Goal: Task Accomplishment & Management: Use online tool/utility

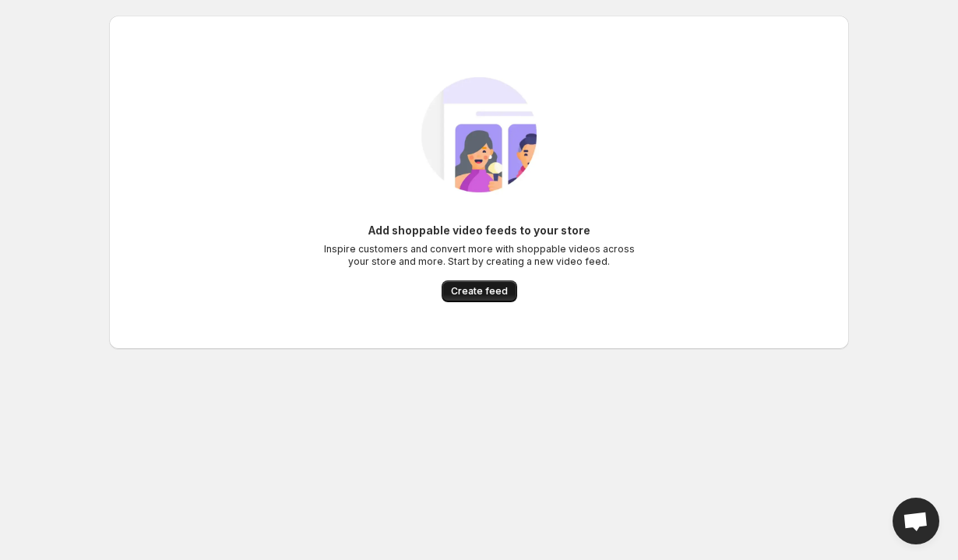
click at [476, 291] on span "Create feed" at bounding box center [479, 291] width 57 height 12
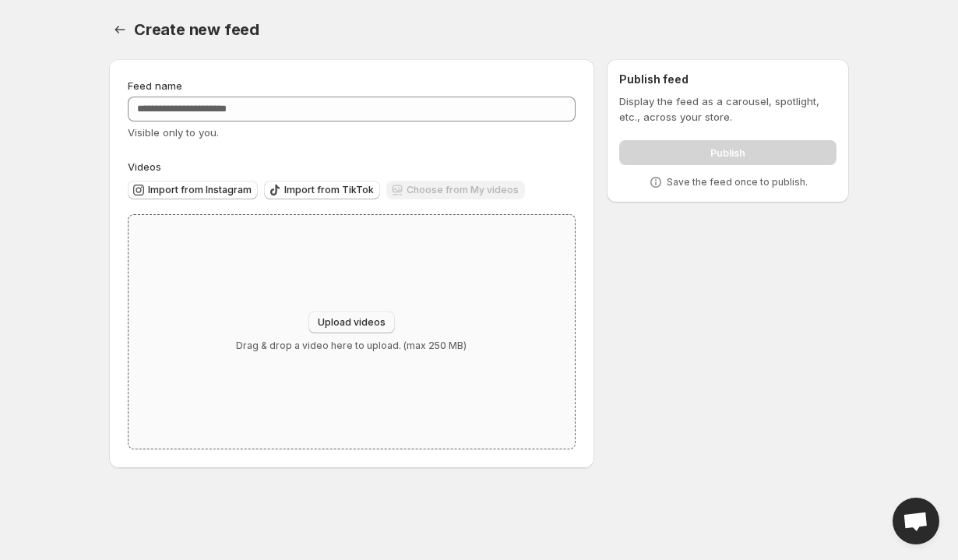
click at [365, 324] on span "Upload videos" at bounding box center [352, 322] width 68 height 12
type input "**********"
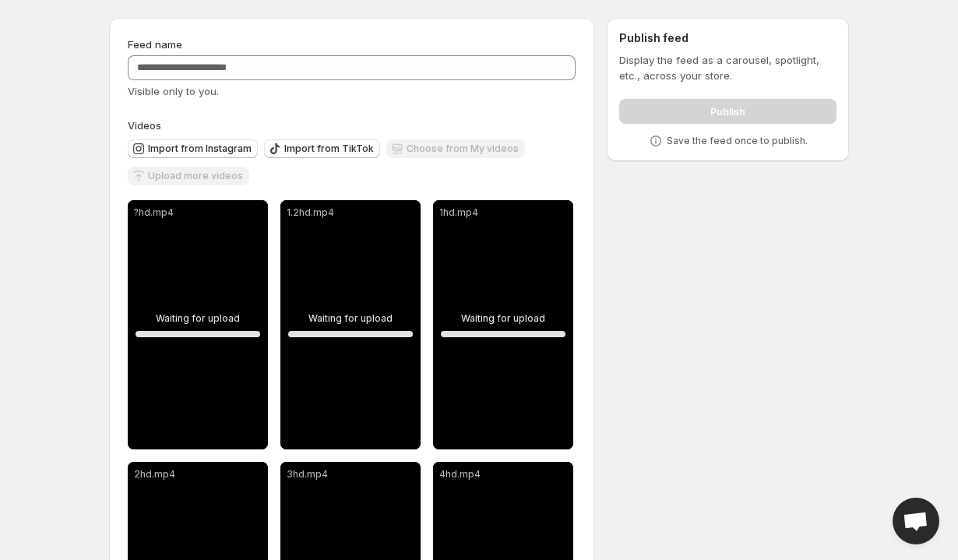
scroll to position [48, 0]
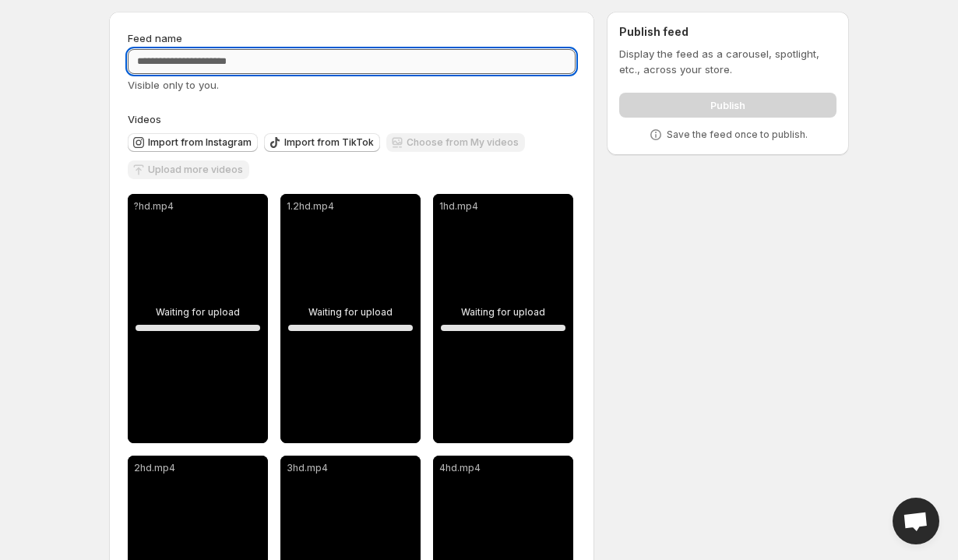
click at [269, 71] on input "Feed name" at bounding box center [352, 61] width 448 height 25
type input "*"
type input "**********"
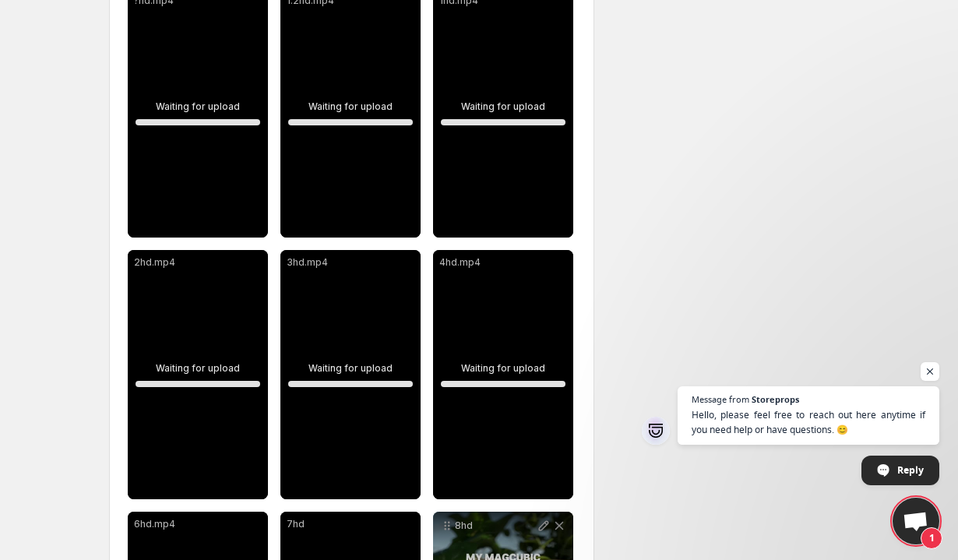
scroll to position [428, 0]
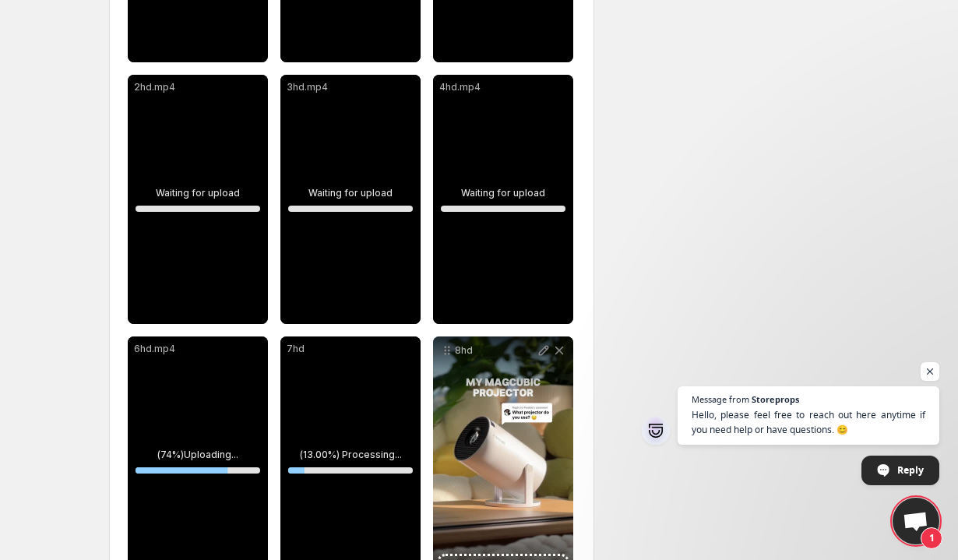
click at [345, 228] on div "3hd.mp4" at bounding box center [350, 199] width 140 height 249
click at [340, 169] on div "3hd.mp4" at bounding box center [350, 199] width 140 height 249
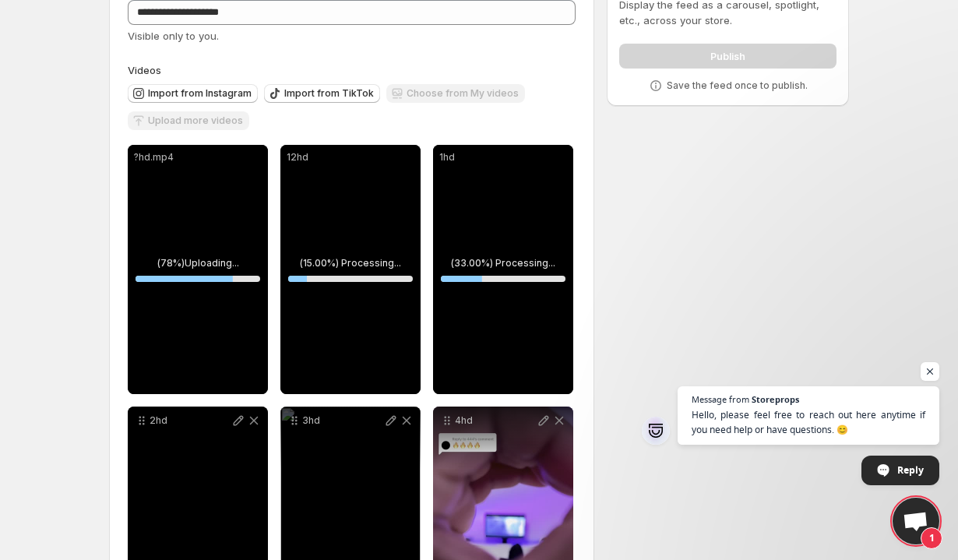
scroll to position [78, 0]
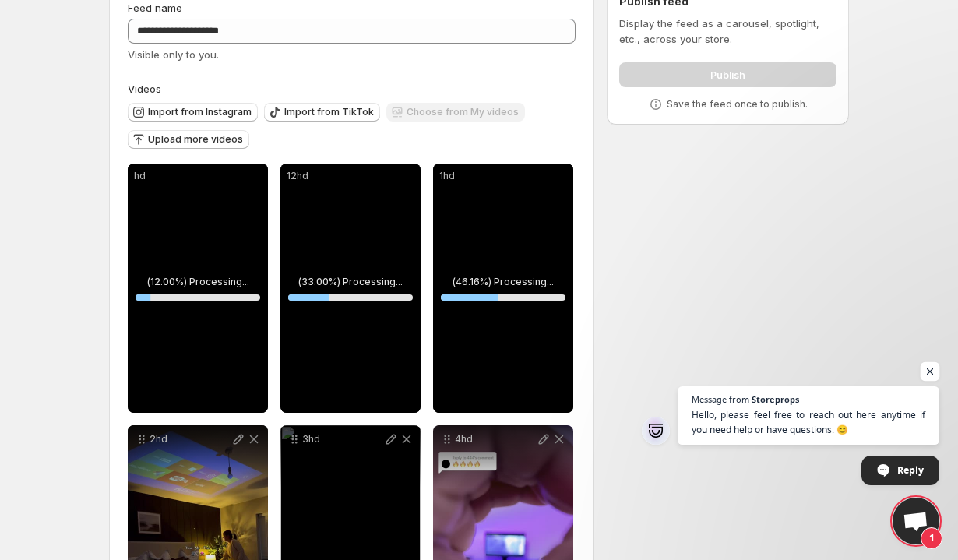
click at [929, 366] on span "Open chat" at bounding box center [930, 371] width 19 height 19
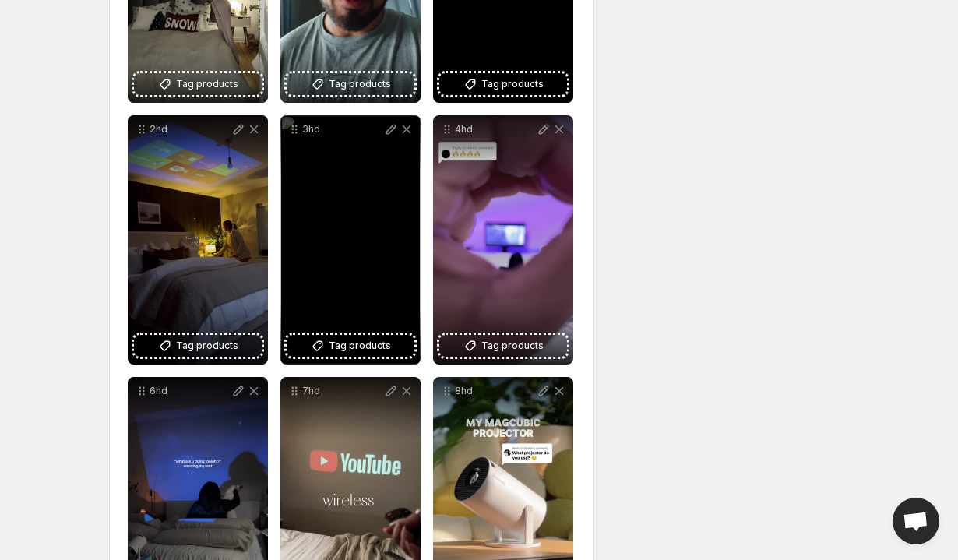
scroll to position [387, 0]
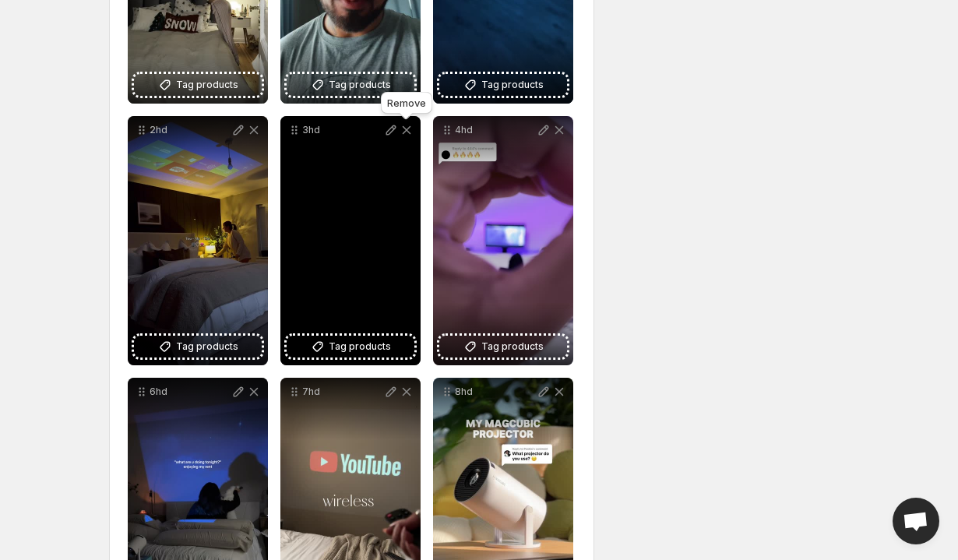
click at [407, 129] on icon at bounding box center [407, 130] width 16 height 16
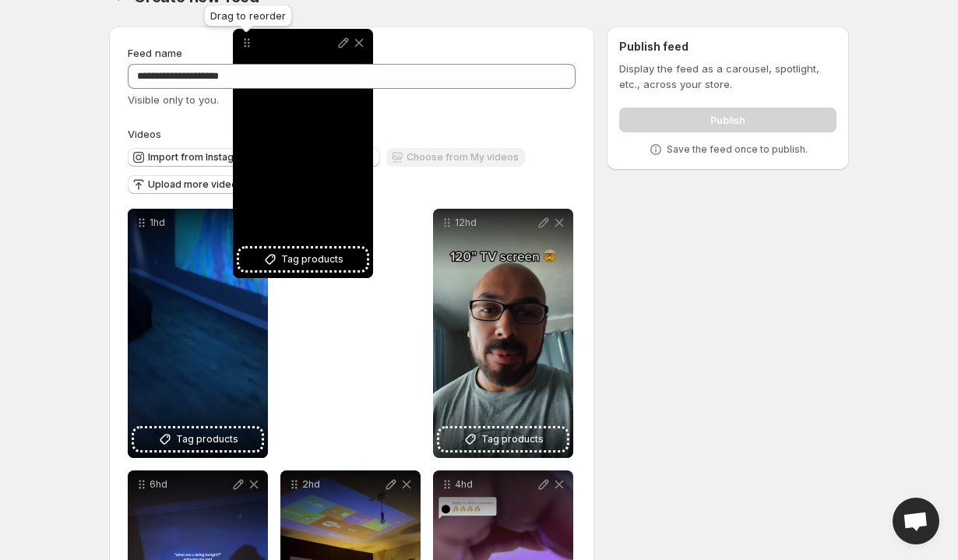
scroll to position [0, 0]
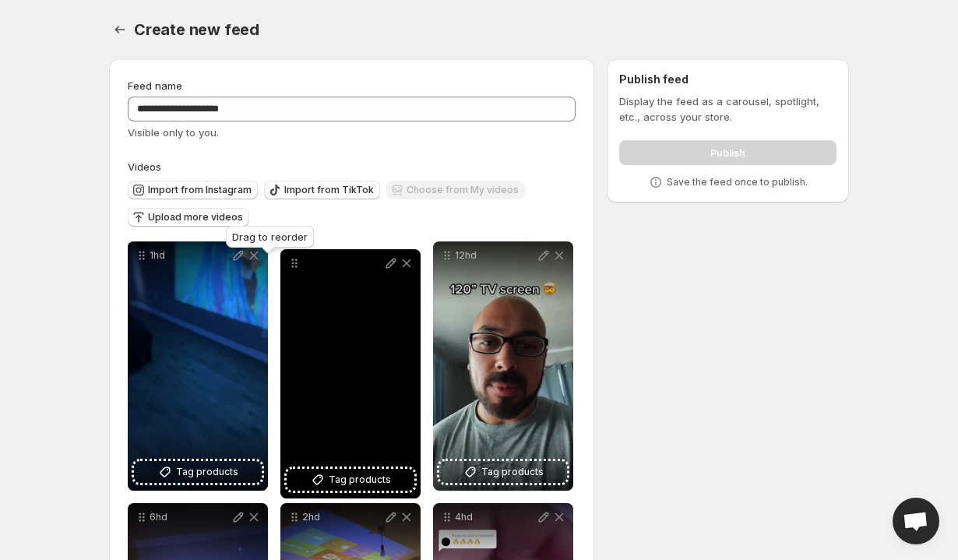
drag, startPoint x: 445, startPoint y: 292, endPoint x: 291, endPoint y: 268, distance: 156.1
click at [291, 268] on icon at bounding box center [295, 264] width 16 height 16
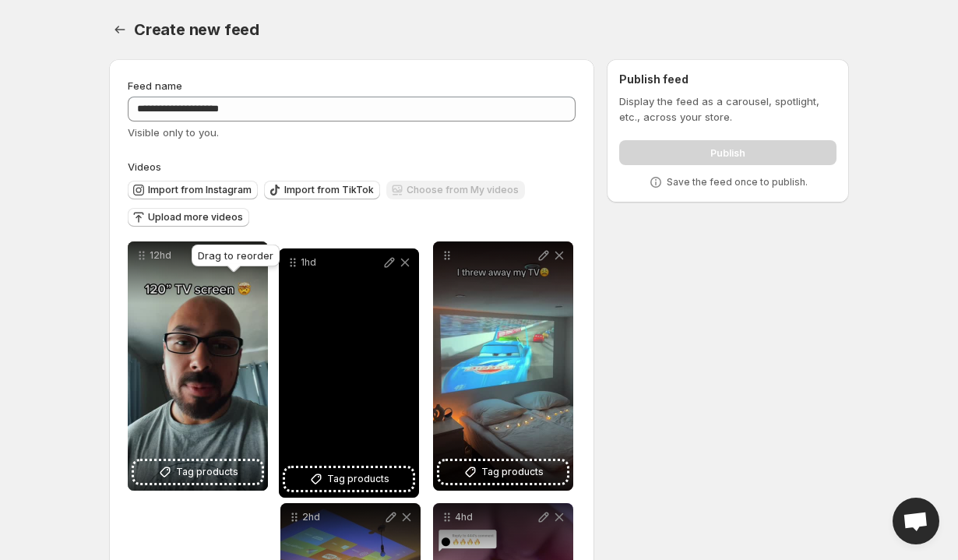
drag, startPoint x: 141, startPoint y: 340, endPoint x: 292, endPoint y: 263, distance: 169.7
click at [292, 263] on icon at bounding box center [293, 263] width 16 height 16
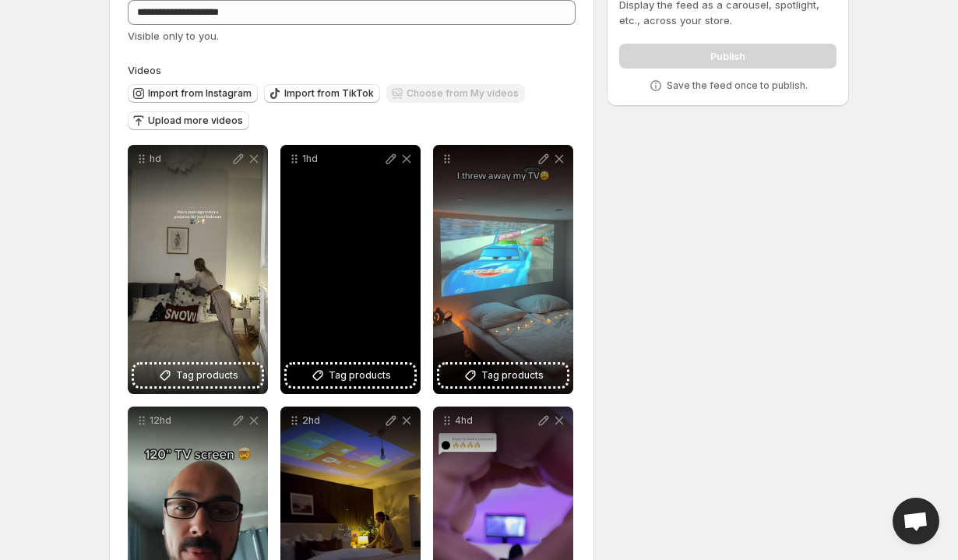
scroll to position [115, 0]
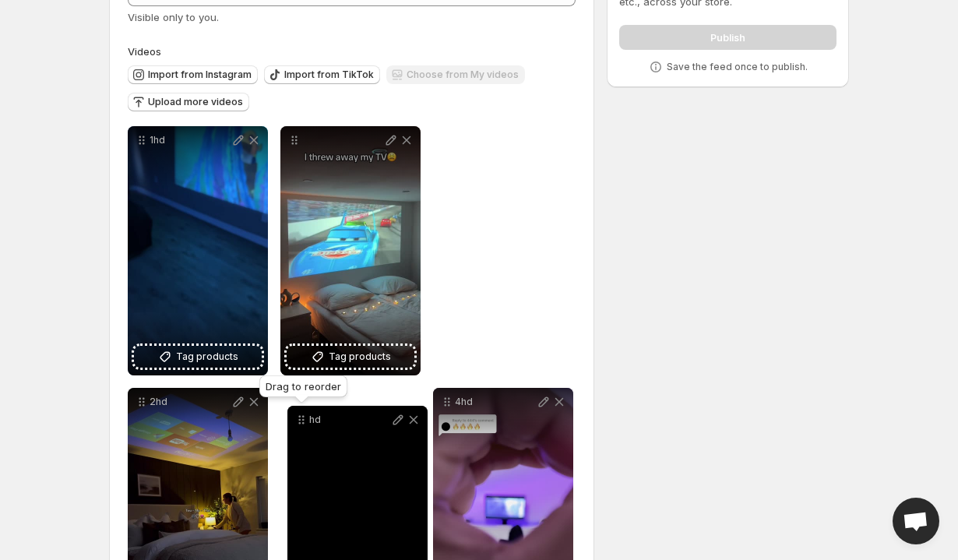
drag, startPoint x: 139, startPoint y: 142, endPoint x: 299, endPoint y: 419, distance: 320.0
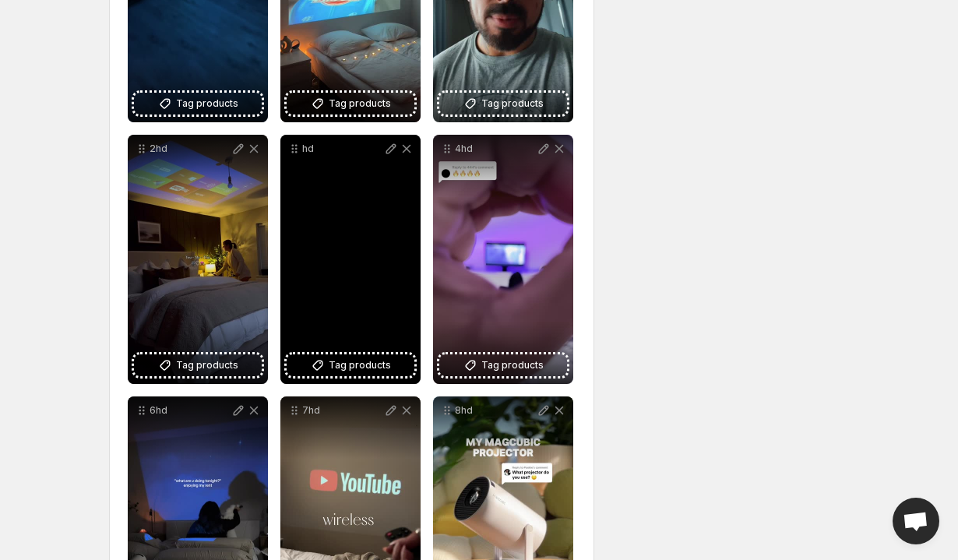
scroll to position [397, 0]
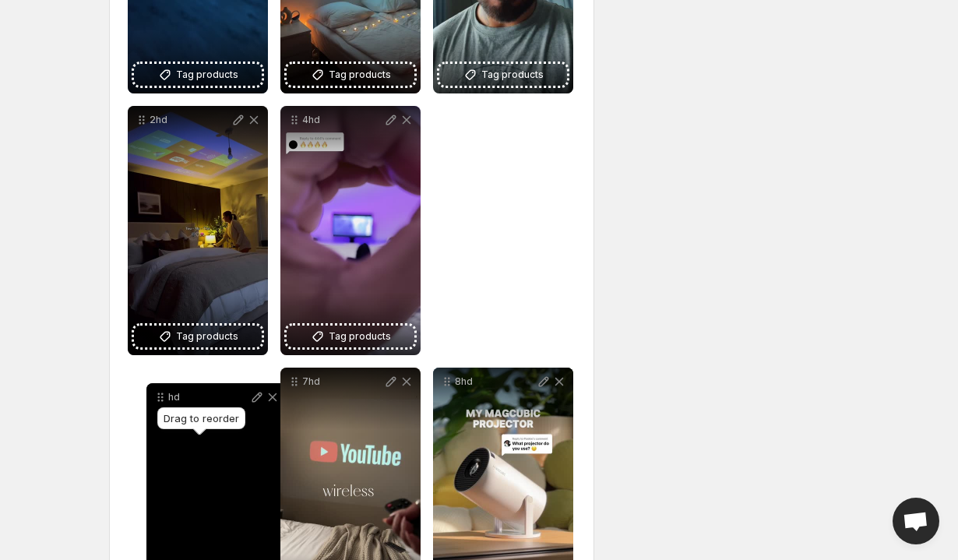
drag, startPoint x: 295, startPoint y: 123, endPoint x: 155, endPoint y: 393, distance: 303.8
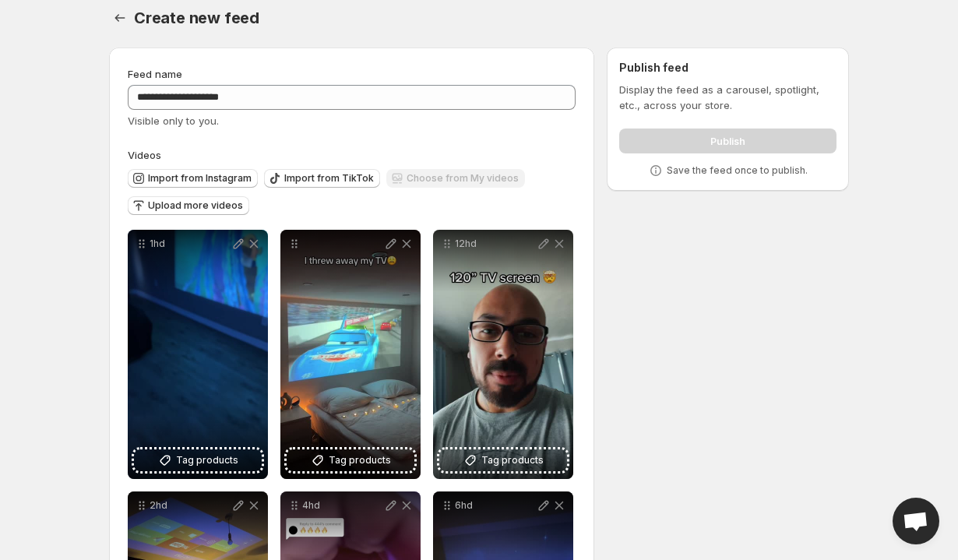
scroll to position [0, 0]
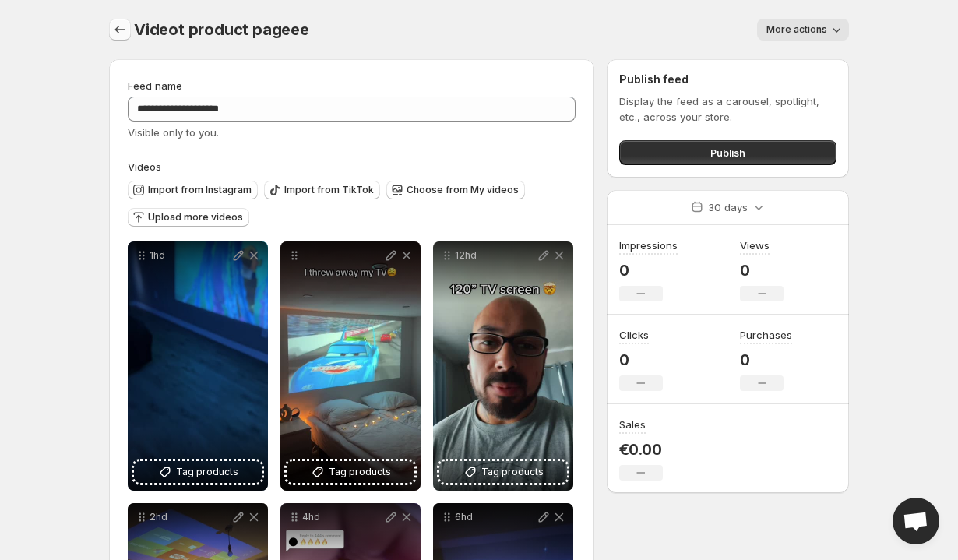
click at [119, 23] on icon "Settings" at bounding box center [120, 30] width 16 height 16
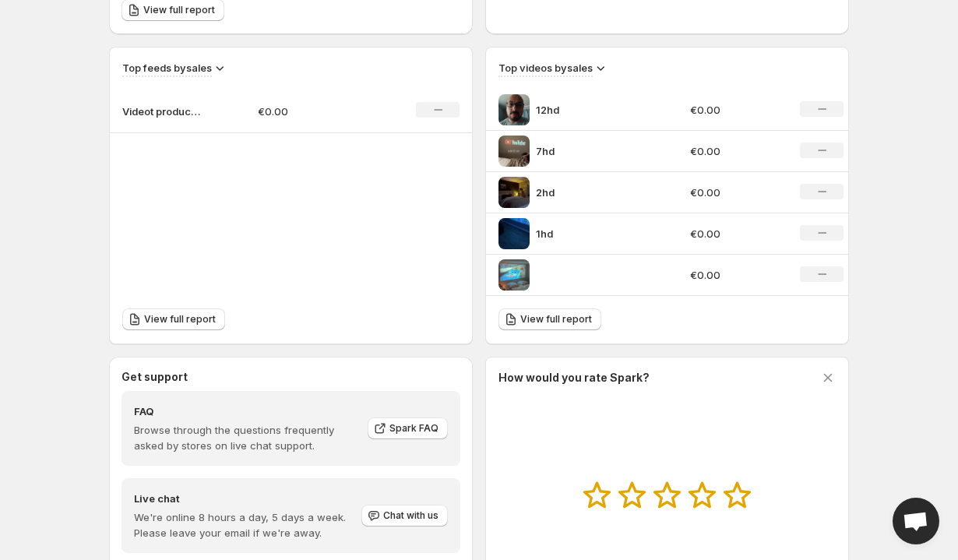
scroll to position [375, 0]
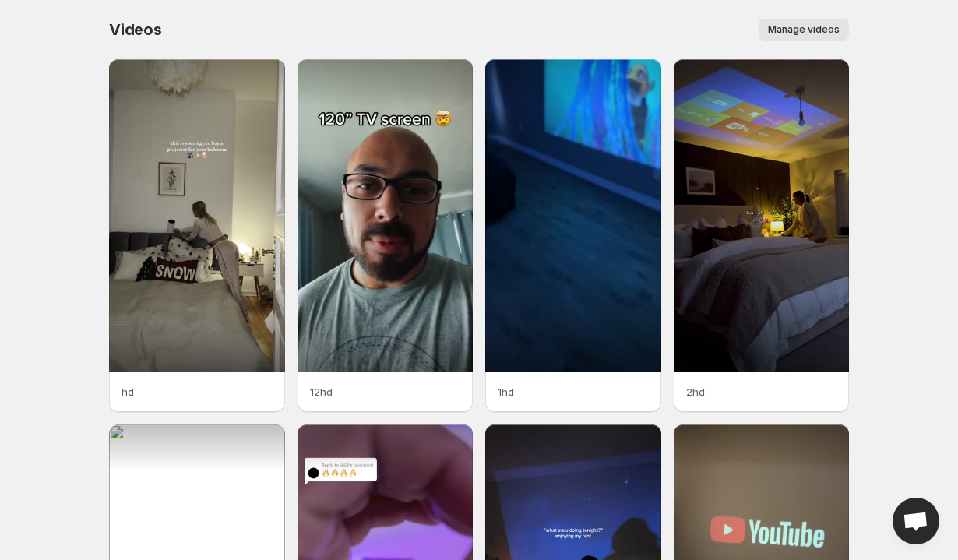
click at [815, 33] on span "Manage videos" at bounding box center [804, 29] width 72 height 12
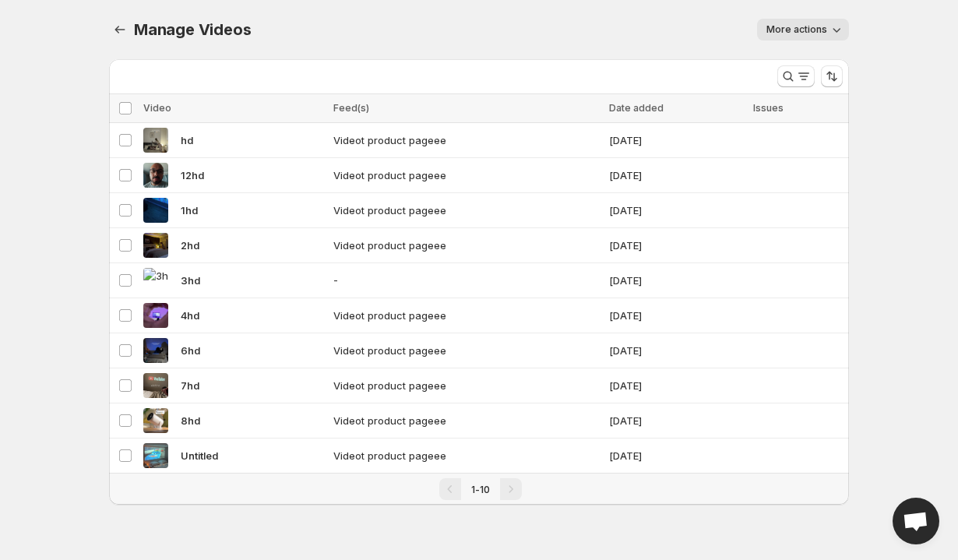
click at [779, 34] on span "More actions" at bounding box center [797, 29] width 61 height 12
click at [693, 27] on div "More actions" at bounding box center [560, 30] width 580 height 22
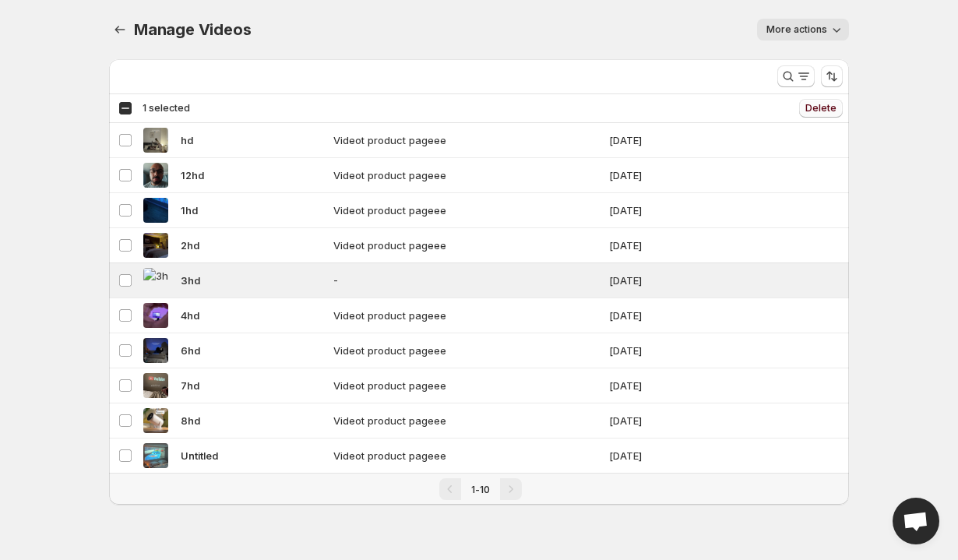
click at [823, 104] on span "Delete" at bounding box center [820, 108] width 31 height 12
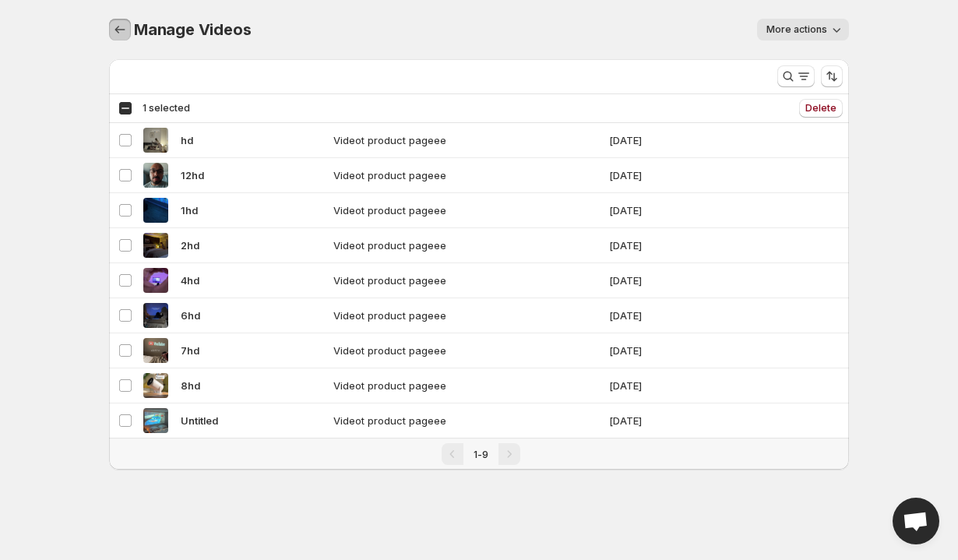
click at [118, 30] on icon "Manage Videos" at bounding box center [120, 30] width 10 height 8
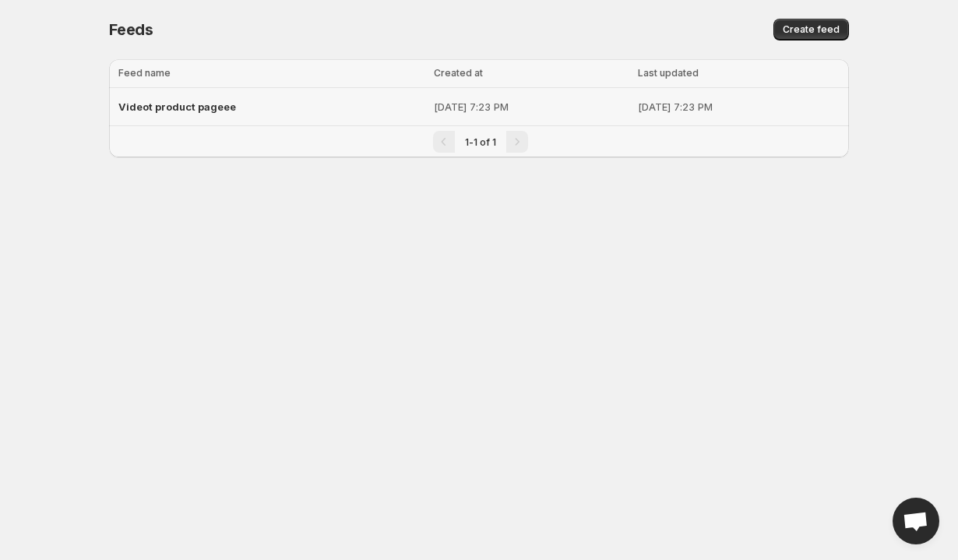
click at [229, 106] on span "Videot product pageee" at bounding box center [177, 106] width 118 height 12
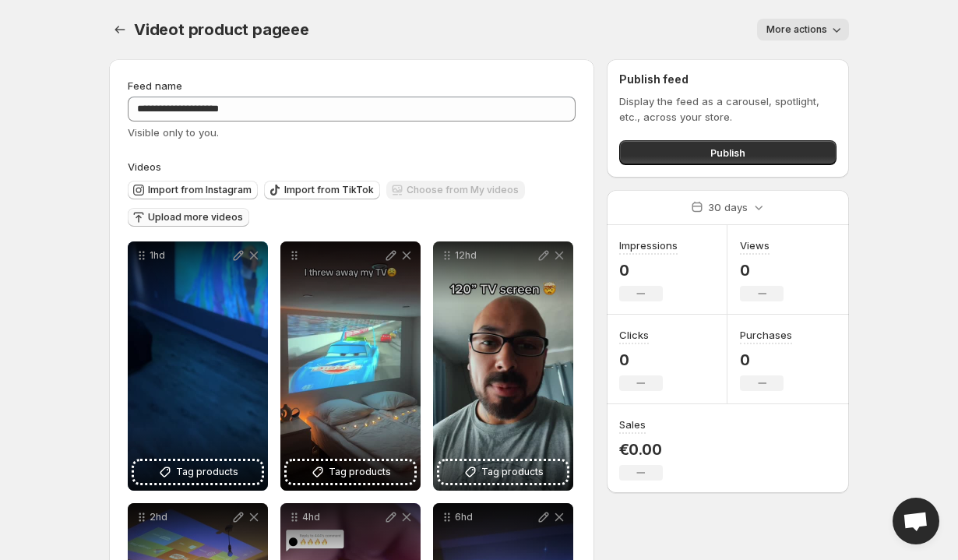
click at [188, 222] on span "Upload more videos" at bounding box center [195, 217] width 95 height 12
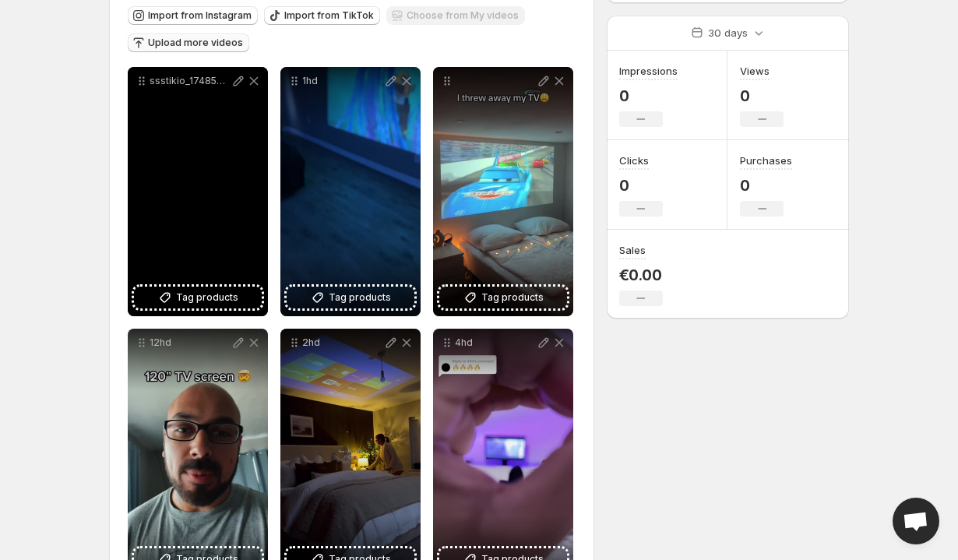
scroll to position [182, 0]
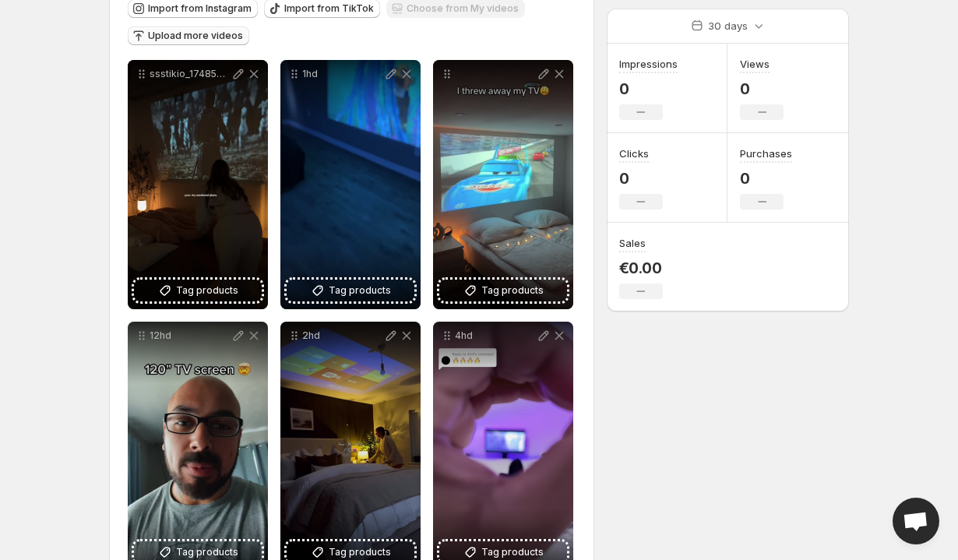
click at [210, 30] on span "Upload more videos" at bounding box center [195, 36] width 95 height 12
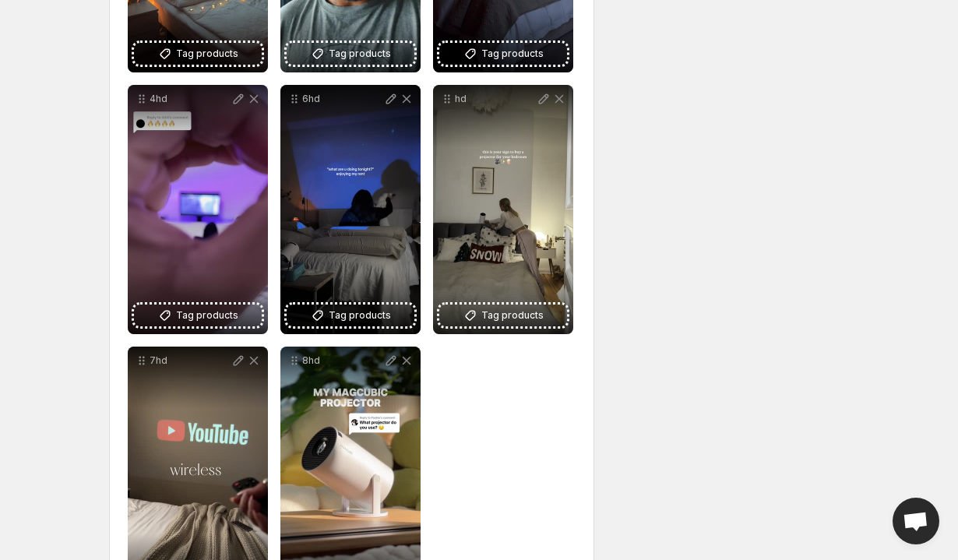
scroll to position [754, 0]
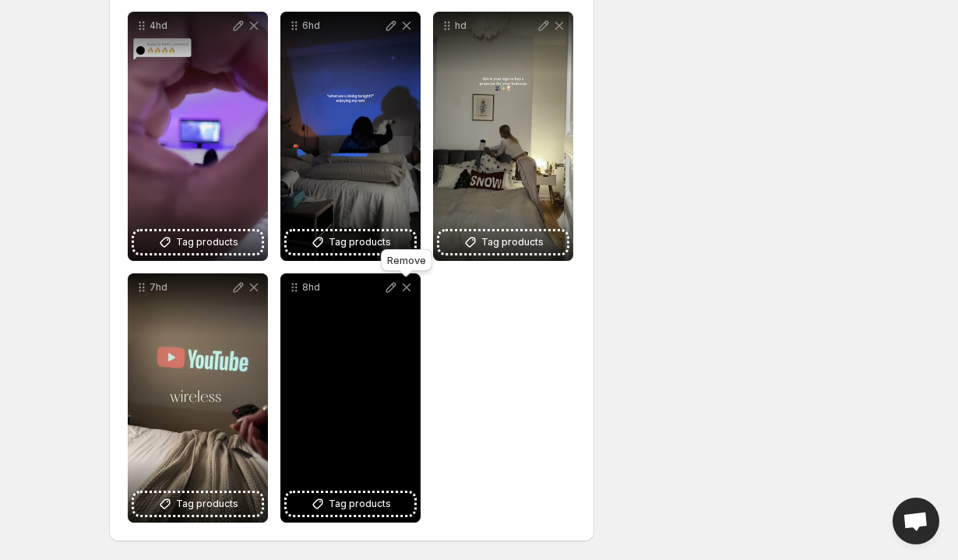
click at [407, 289] on icon at bounding box center [407, 288] width 9 height 9
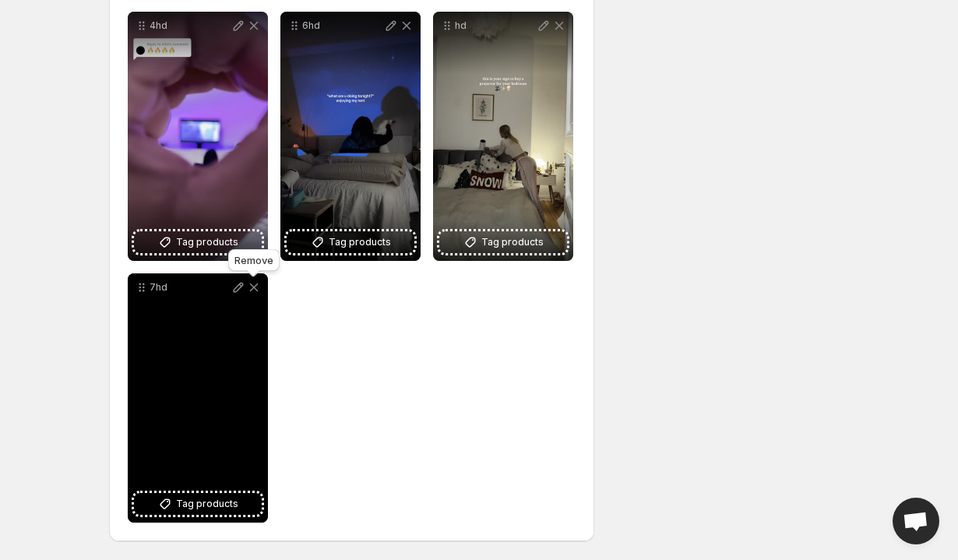
click at [255, 287] on icon at bounding box center [254, 288] width 16 height 16
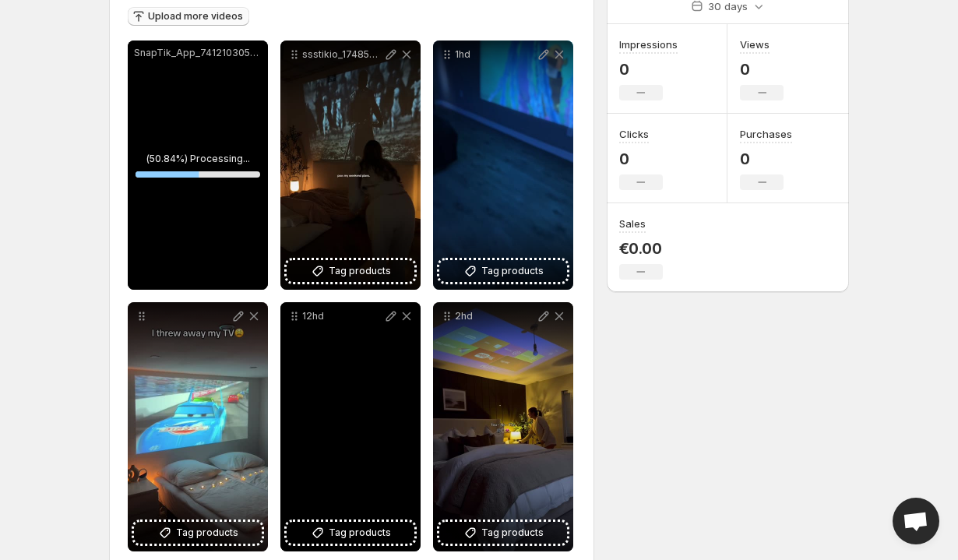
scroll to position [26, 0]
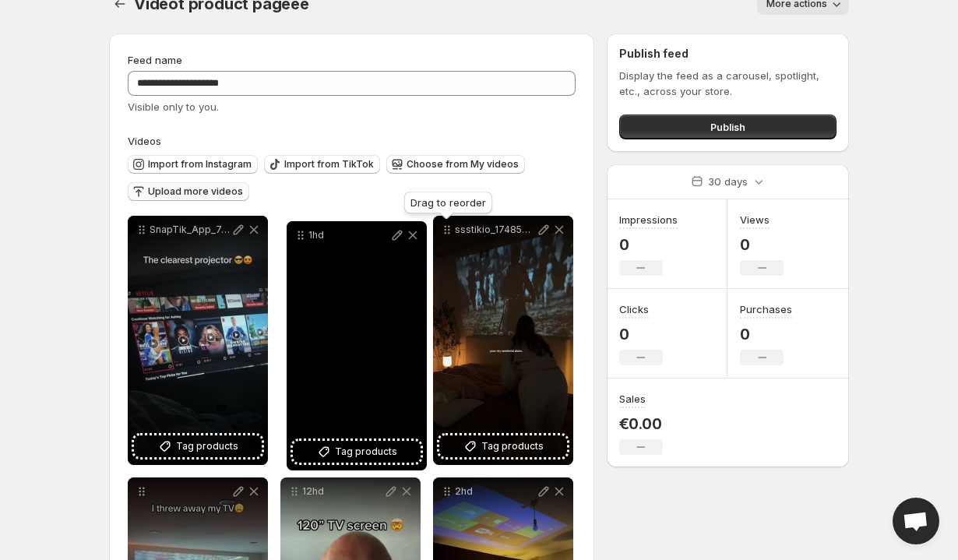
drag, startPoint x: 449, startPoint y: 234, endPoint x: 301, endPoint y: 239, distance: 147.3
click at [301, 239] on icon at bounding box center [302, 239] width 2 height 2
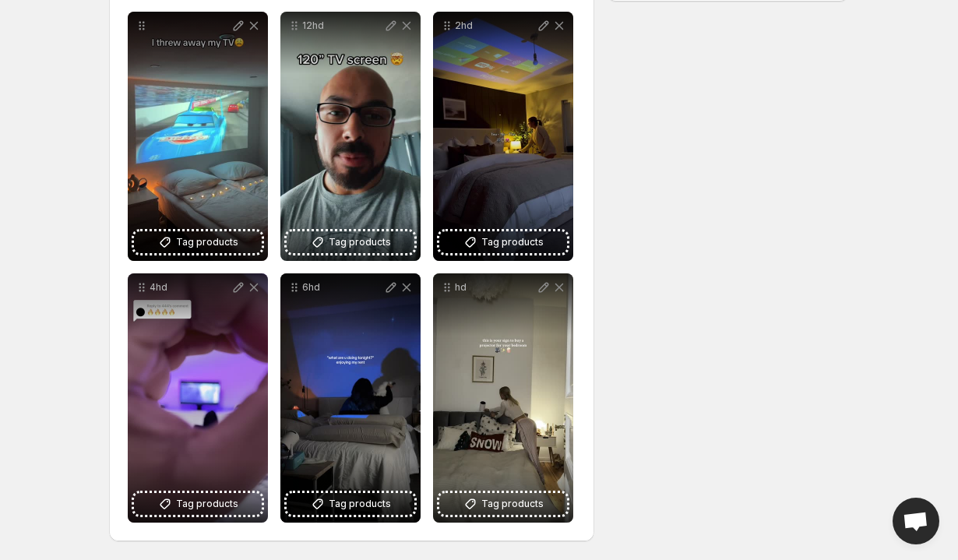
scroll to position [0, 0]
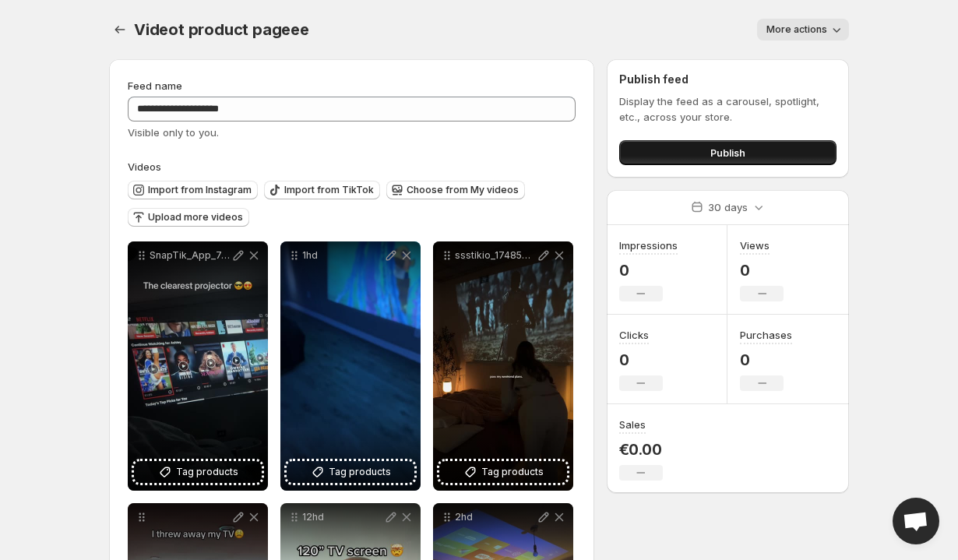
click at [691, 143] on button "Publish" at bounding box center [727, 152] width 217 height 25
click at [675, 146] on button "Publish" at bounding box center [727, 152] width 217 height 25
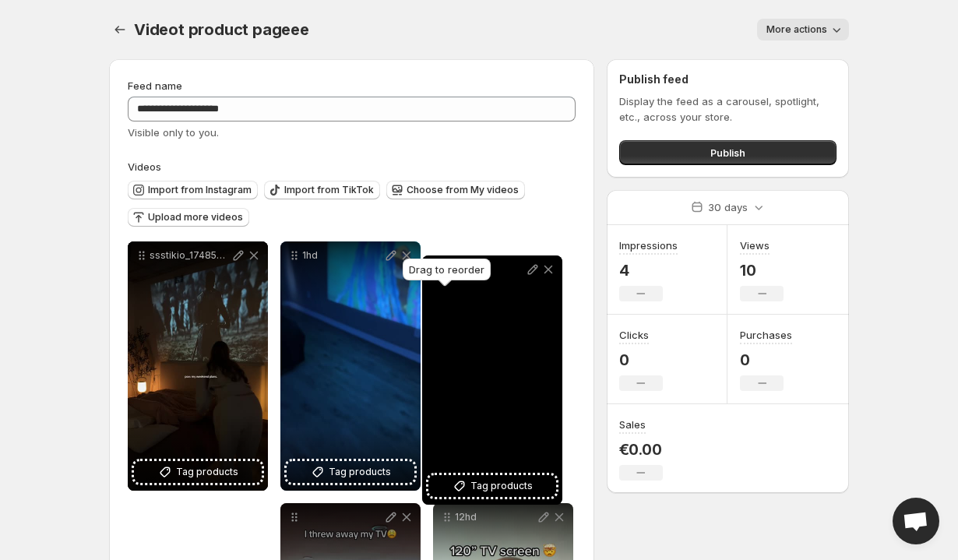
drag, startPoint x: 452, startPoint y: 303, endPoint x: 440, endPoint y: 273, distance: 31.8
click at [440, 273] on body "**********" at bounding box center [479, 280] width 958 height 560
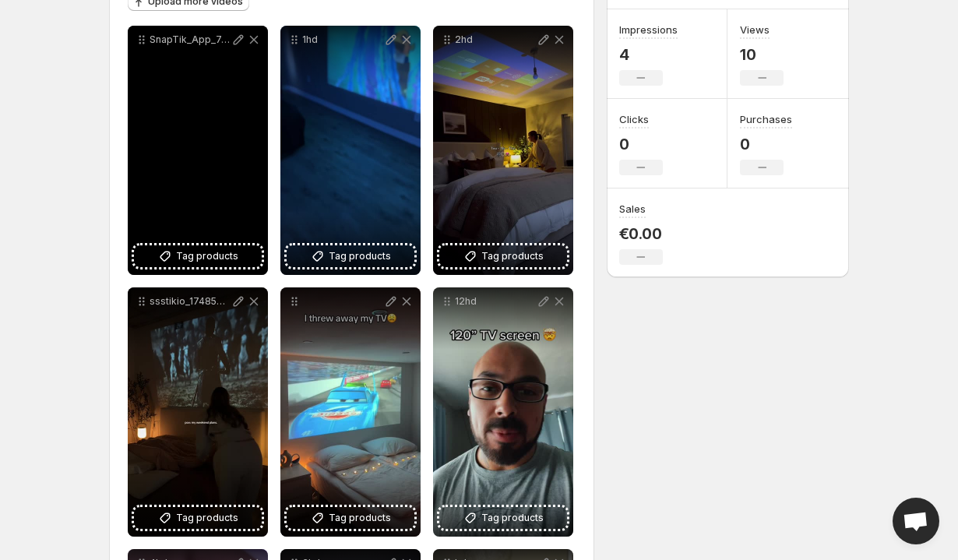
scroll to position [230, 0]
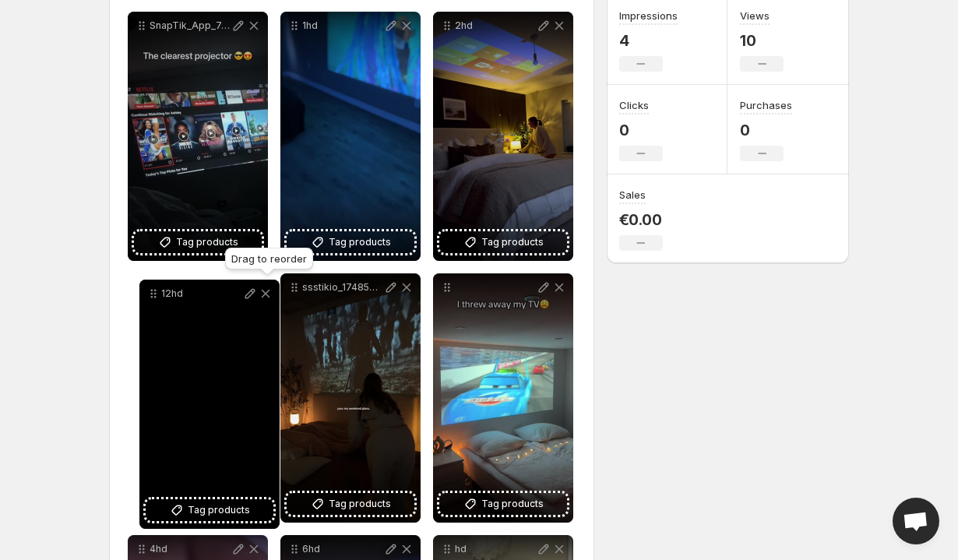
drag, startPoint x: 449, startPoint y: 288, endPoint x: 153, endPoint y: 294, distance: 295.3
click at [154, 294] on icon at bounding box center [155, 294] width 2 height 2
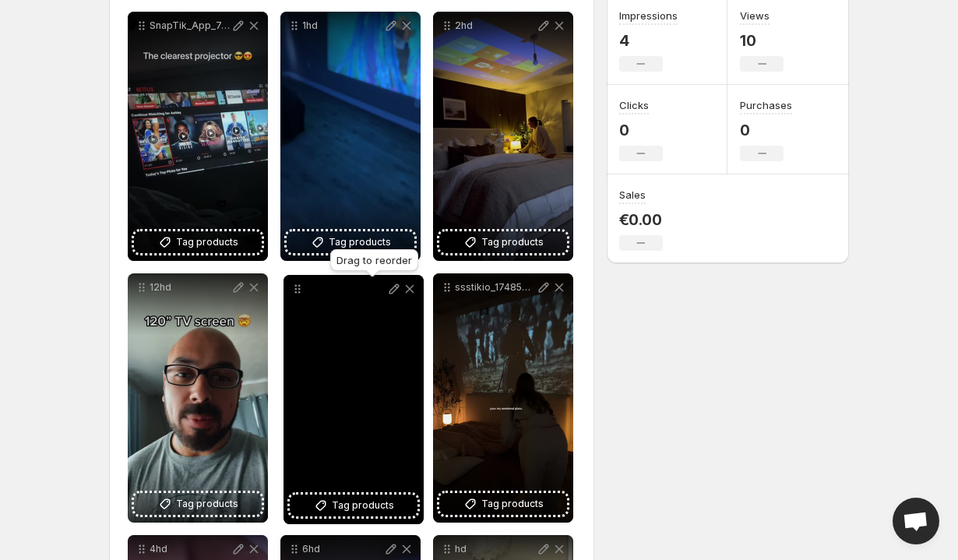
drag, startPoint x: 448, startPoint y: 290, endPoint x: 296, endPoint y: 291, distance: 151.9
click at [294, 291] on icon at bounding box center [298, 289] width 16 height 16
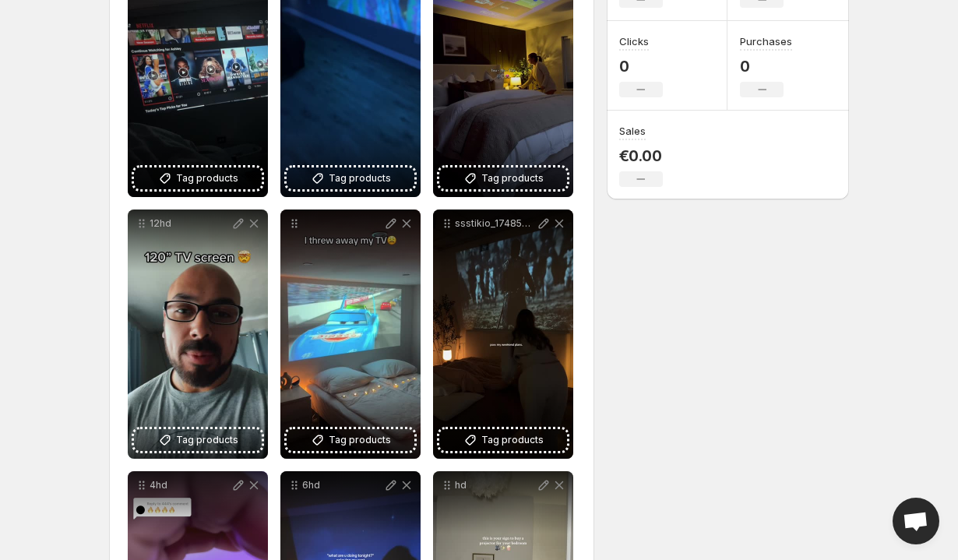
scroll to position [101, 0]
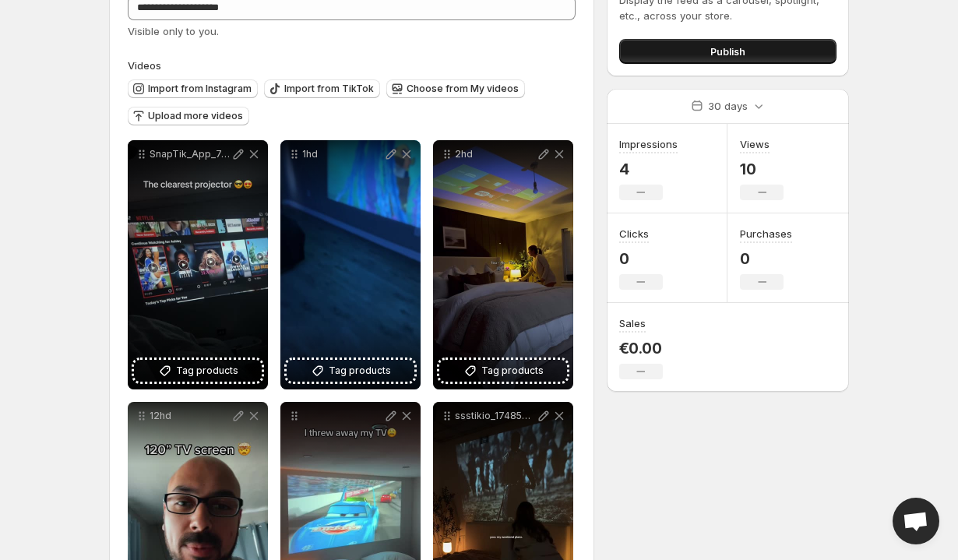
click at [710, 42] on button "Publish" at bounding box center [727, 51] width 217 height 25
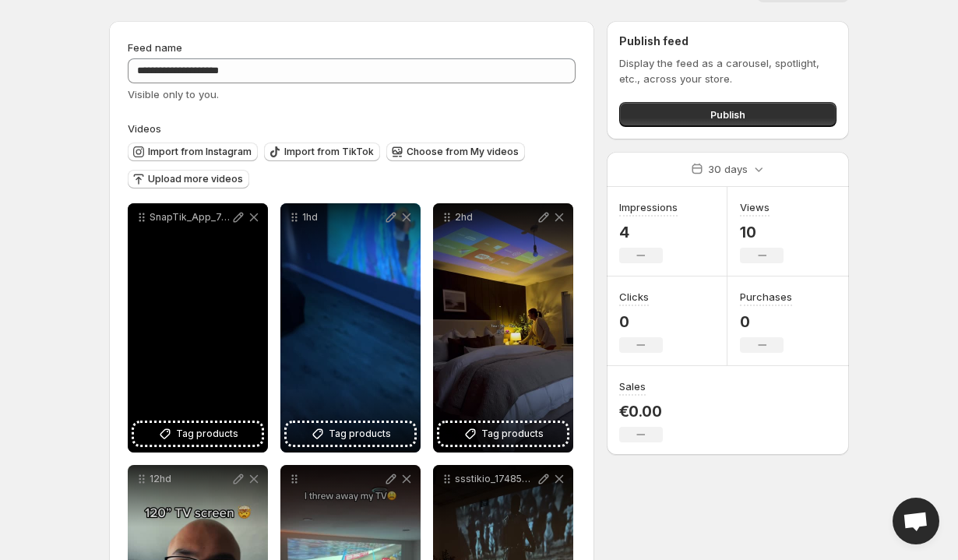
scroll to position [0, 0]
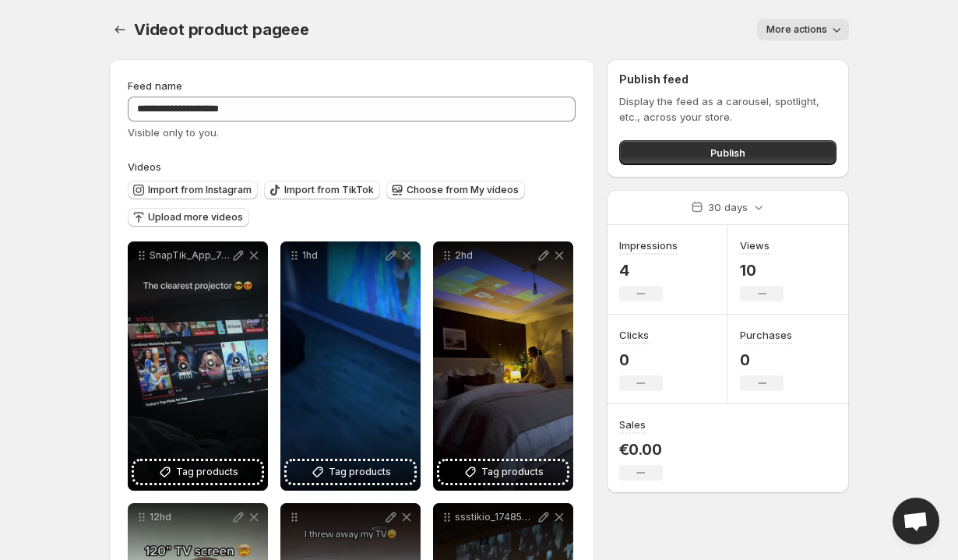
click at [820, 33] on span "More actions" at bounding box center [797, 29] width 61 height 12
click at [885, 61] on body "**********" at bounding box center [479, 280] width 958 height 560
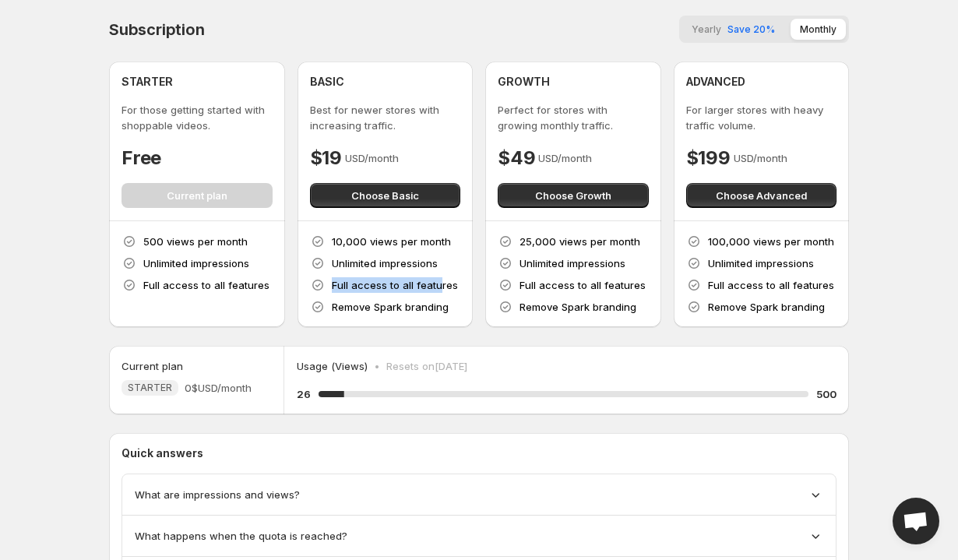
drag, startPoint x: 333, startPoint y: 284, endPoint x: 437, endPoint y: 284, distance: 104.4
click at [437, 284] on p "Full access to all features" at bounding box center [395, 285] width 126 height 16
drag, startPoint x: 333, startPoint y: 308, endPoint x: 453, endPoint y: 304, distance: 120.0
click at [453, 305] on div "10,000 views per month Unlimited impressions Full access to all features Remove…" at bounding box center [385, 274] width 151 height 81
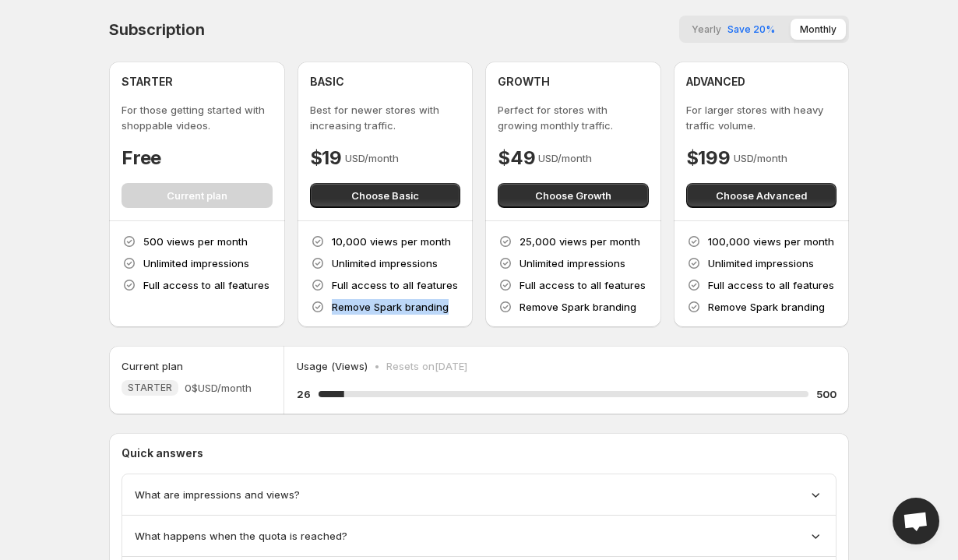
click at [453, 304] on div "10,000 views per month Unlimited impressions Full access to all features Remove…" at bounding box center [385, 274] width 151 height 81
drag, startPoint x: 332, startPoint y: 238, endPoint x: 449, endPoint y: 240, distance: 117.7
click at [449, 241] on div "10,000 views per month Unlimited impressions Full access to all features Remove…" at bounding box center [385, 274] width 151 height 81
click at [449, 240] on div "10,000 views per month Unlimited impressions Full access to all features Remove…" at bounding box center [385, 274] width 151 height 81
click at [879, 174] on body "Home Feeds Videos Subscription Settings Subscription Yearly Save 20% Monthly ST…" at bounding box center [479, 280] width 958 height 560
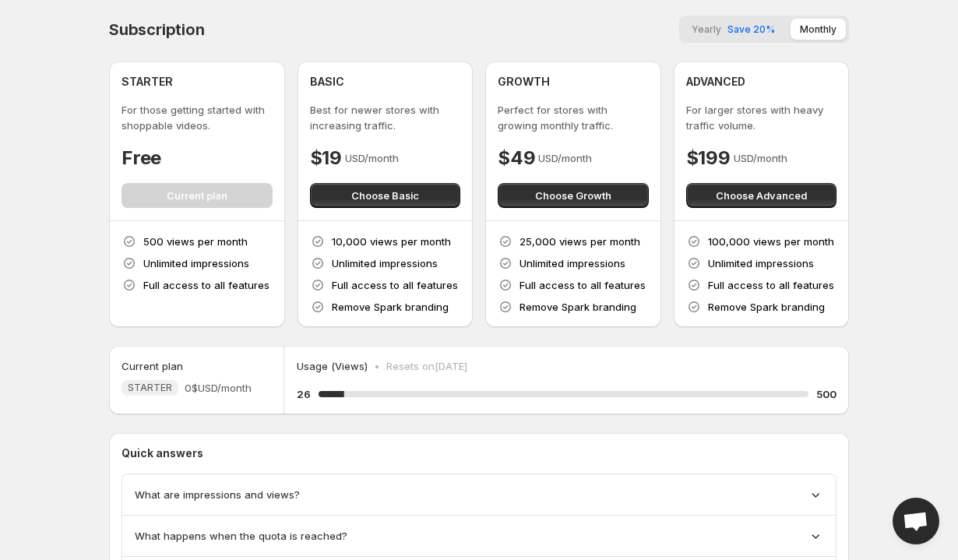
click at [756, 30] on span "Save 20%" at bounding box center [752, 29] width 48 height 12
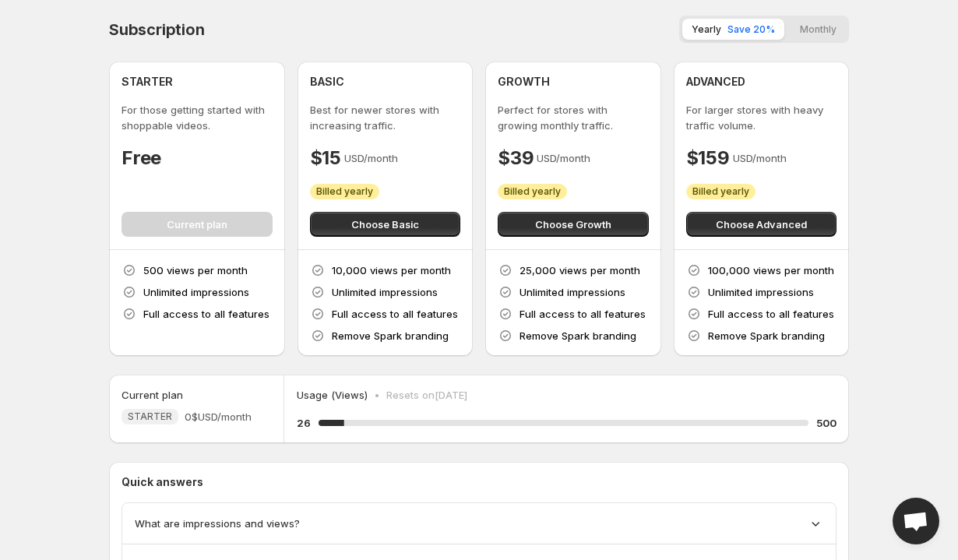
click at [819, 29] on button "Monthly" at bounding box center [818, 29] width 55 height 21
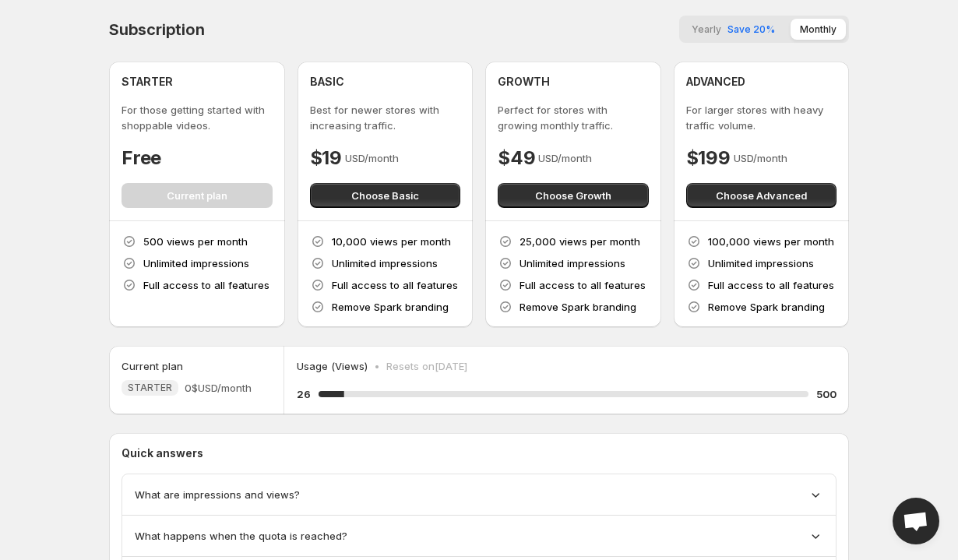
click at [761, 30] on span "Save 20%" at bounding box center [752, 29] width 48 height 12
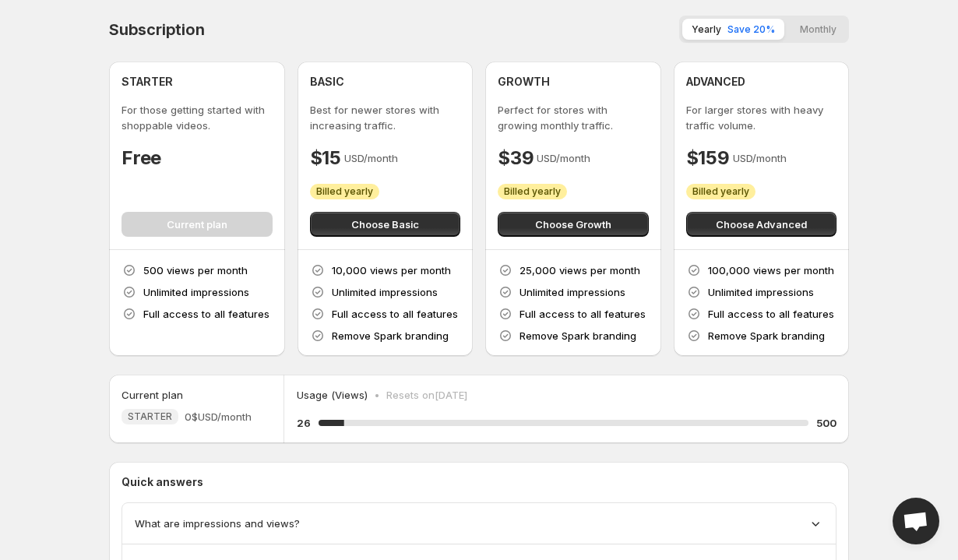
click at [798, 27] on button "Monthly" at bounding box center [818, 29] width 55 height 21
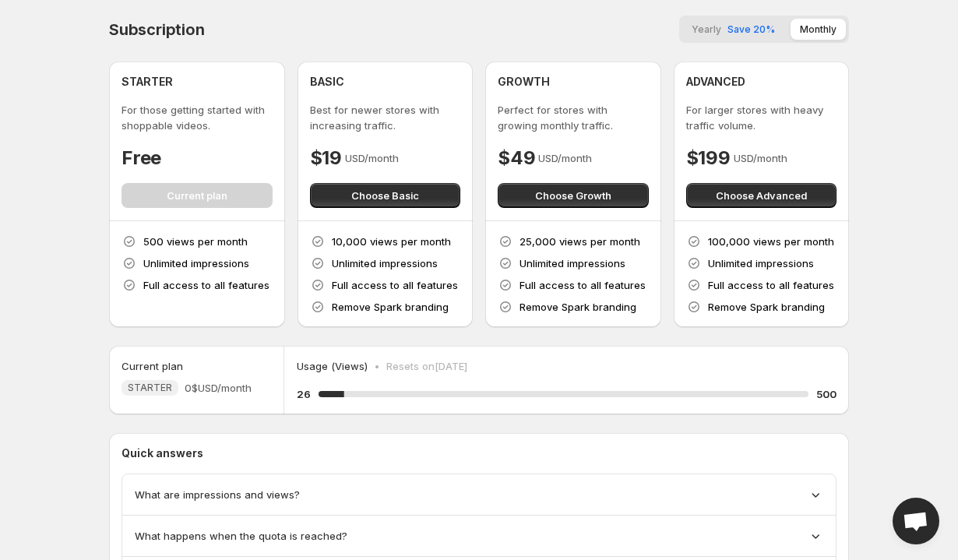
click at [745, 32] on span "Save 20%" at bounding box center [752, 29] width 48 height 12
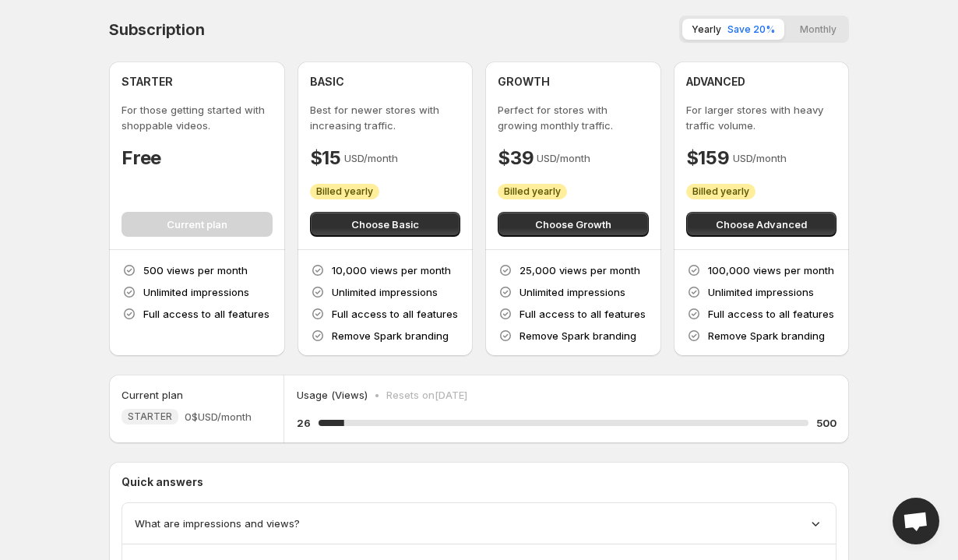
click at [795, 33] on button "Monthly" at bounding box center [818, 29] width 55 height 21
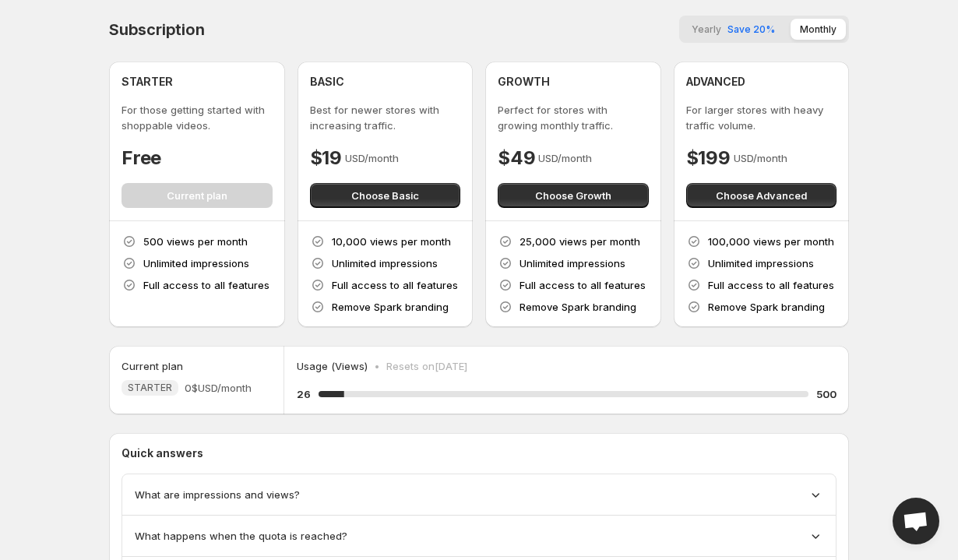
click at [739, 33] on span "Save 20%" at bounding box center [752, 29] width 48 height 12
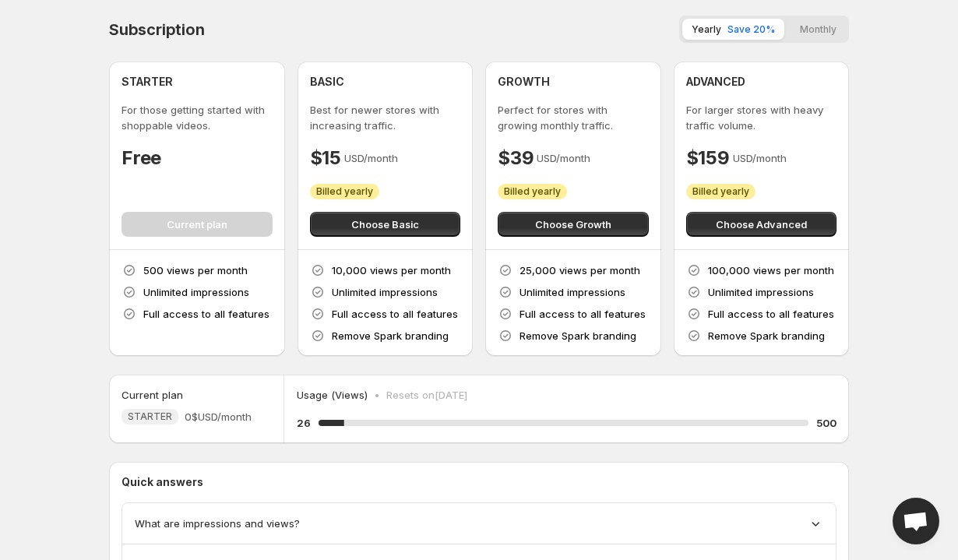
click at [805, 33] on button "Monthly" at bounding box center [818, 29] width 55 height 21
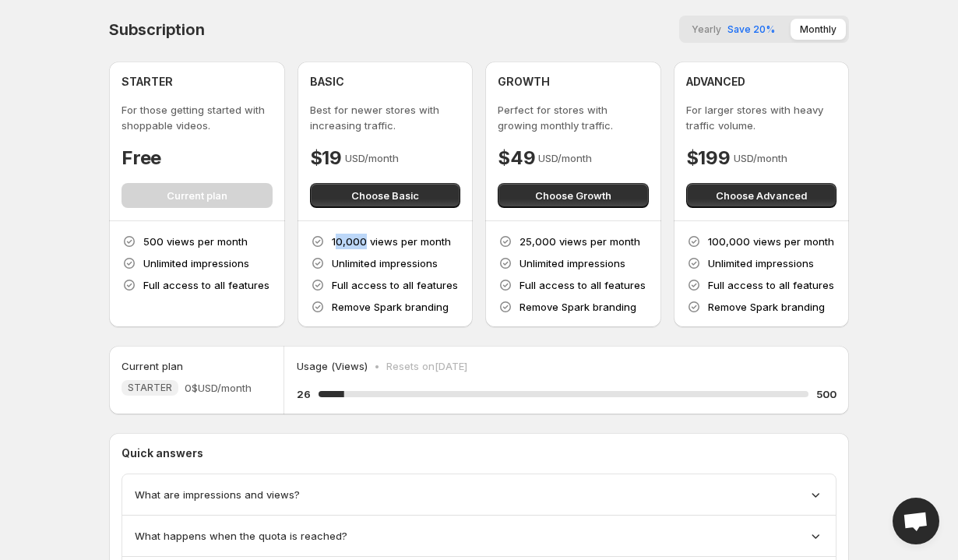
drag, startPoint x: 333, startPoint y: 243, endPoint x: 362, endPoint y: 243, distance: 28.8
click at [362, 243] on p "10,000 views per month" at bounding box center [391, 242] width 119 height 16
drag, startPoint x: 364, startPoint y: 243, endPoint x: 333, endPoint y: 243, distance: 31.2
click at [333, 243] on p "10,000 views per month" at bounding box center [391, 242] width 119 height 16
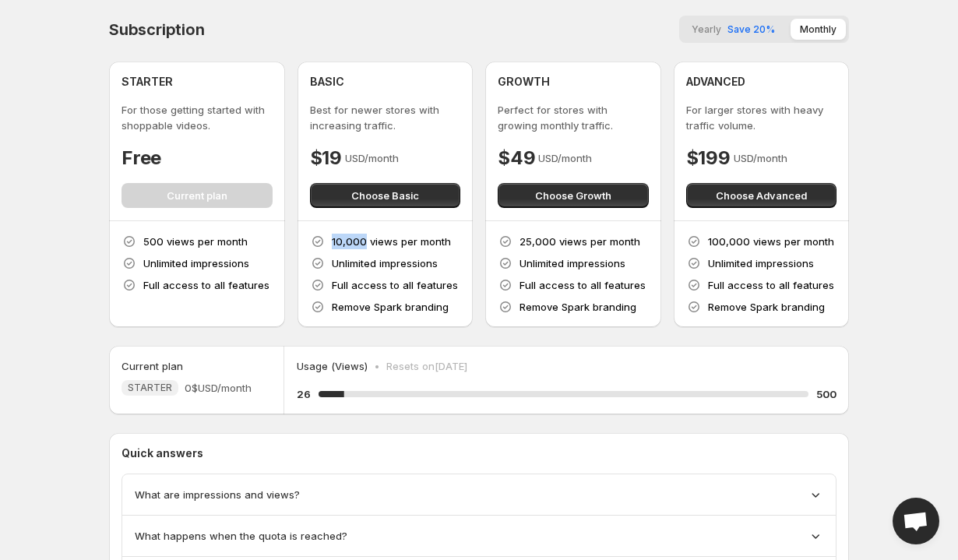
click at [333, 243] on p "10,000 views per month" at bounding box center [391, 242] width 119 height 16
click at [358, 195] on span "Choose Basic" at bounding box center [385, 196] width 68 height 16
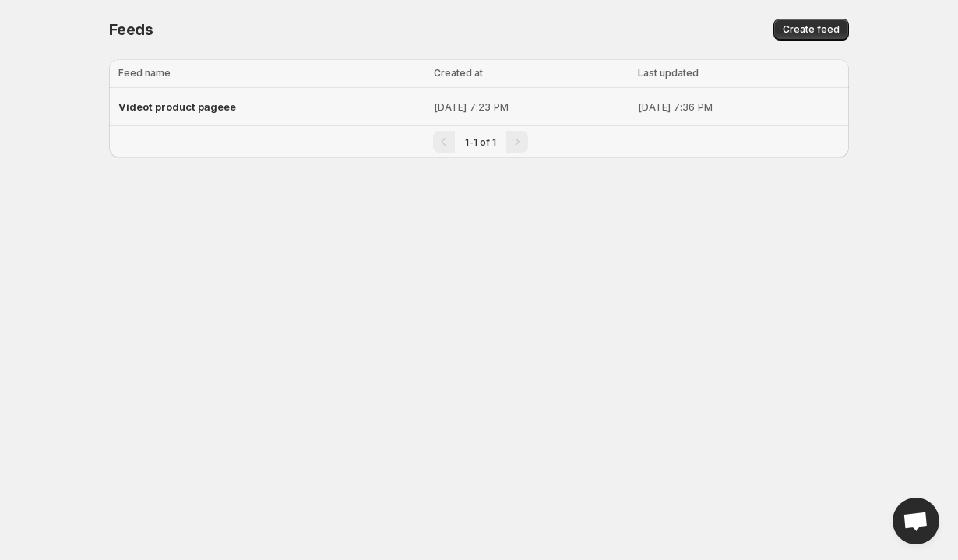
click at [183, 102] on span "Videot product pageee" at bounding box center [177, 106] width 118 height 12
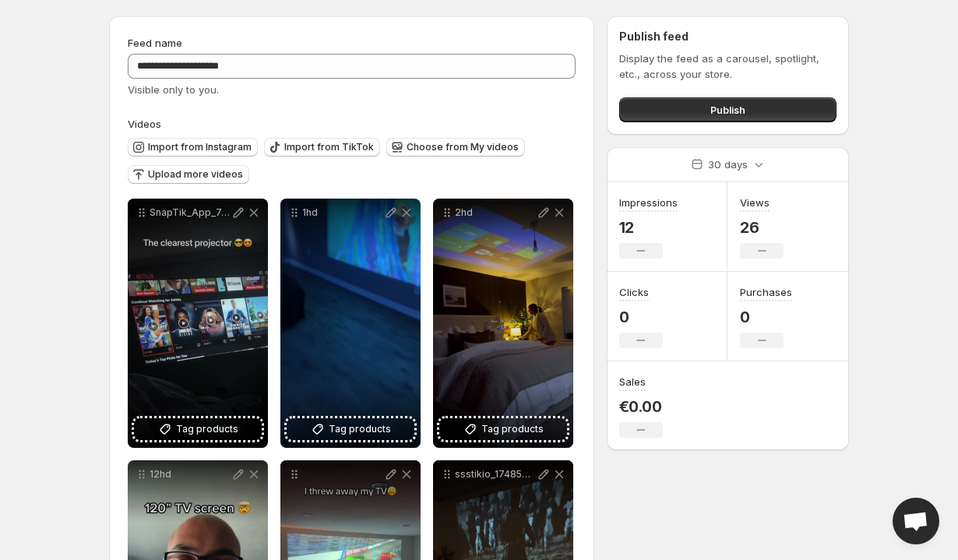
scroll to position [48, 0]
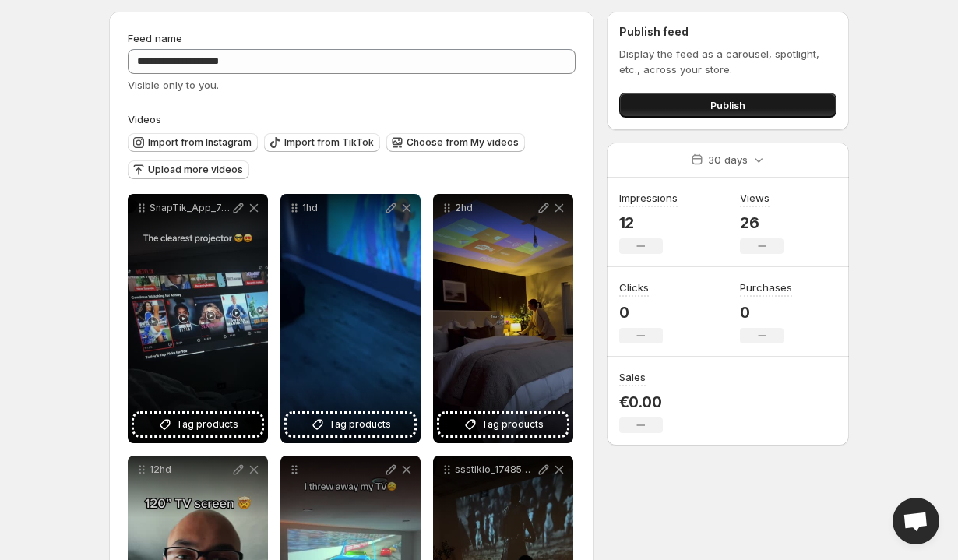
click at [689, 111] on button "Publish" at bounding box center [727, 105] width 217 height 25
